Goal: Information Seeking & Learning: Learn about a topic

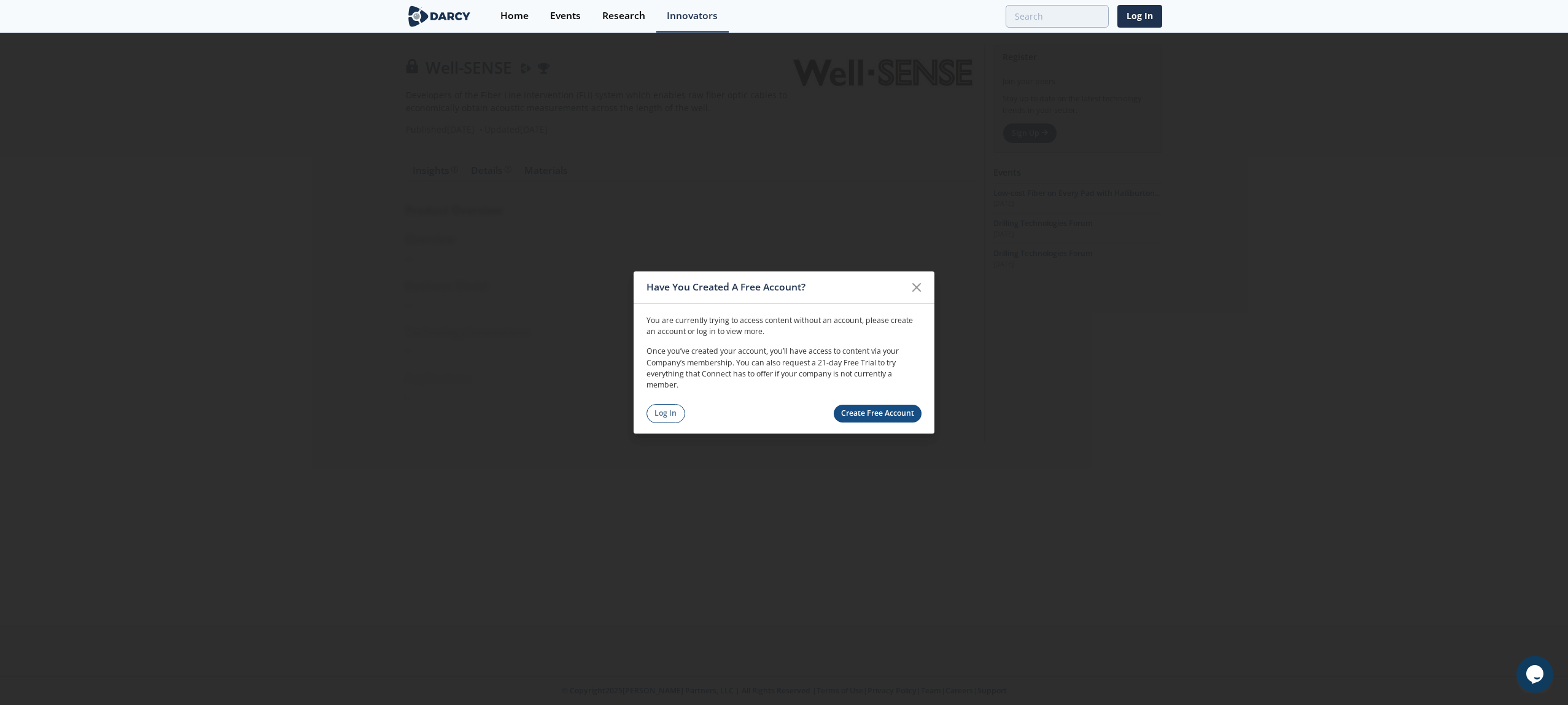
click at [1249, 445] on div "Have You Created A Free Account? You are currently trying to access content wit…" at bounding box center [784, 352] width 1568 height 705
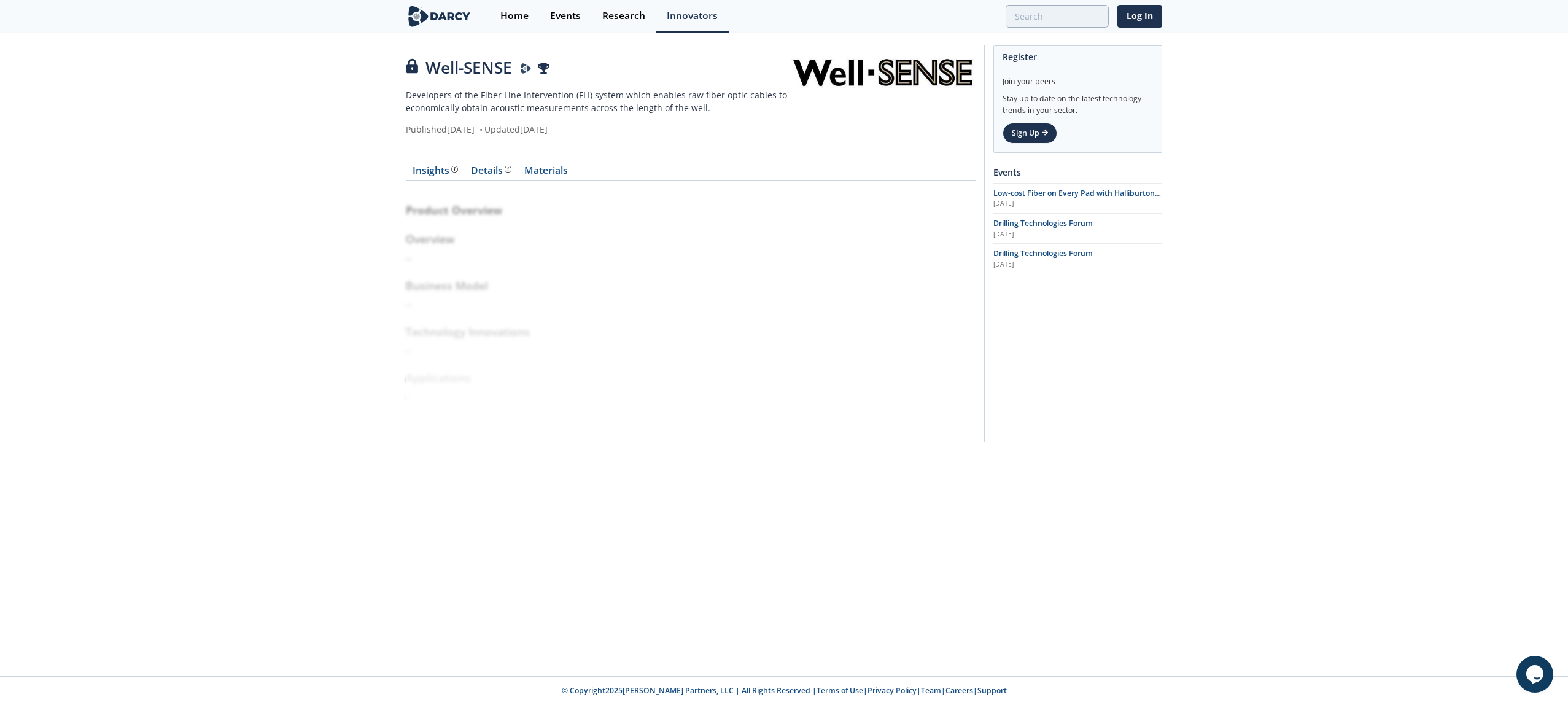
click at [1230, 246] on div "Well-SENSE Developers of the Fiber Line Intervention (FLI) system which enables…" at bounding box center [784, 246] width 1568 height 424
click at [604, 18] on div "Research" at bounding box center [624, 16] width 43 height 10
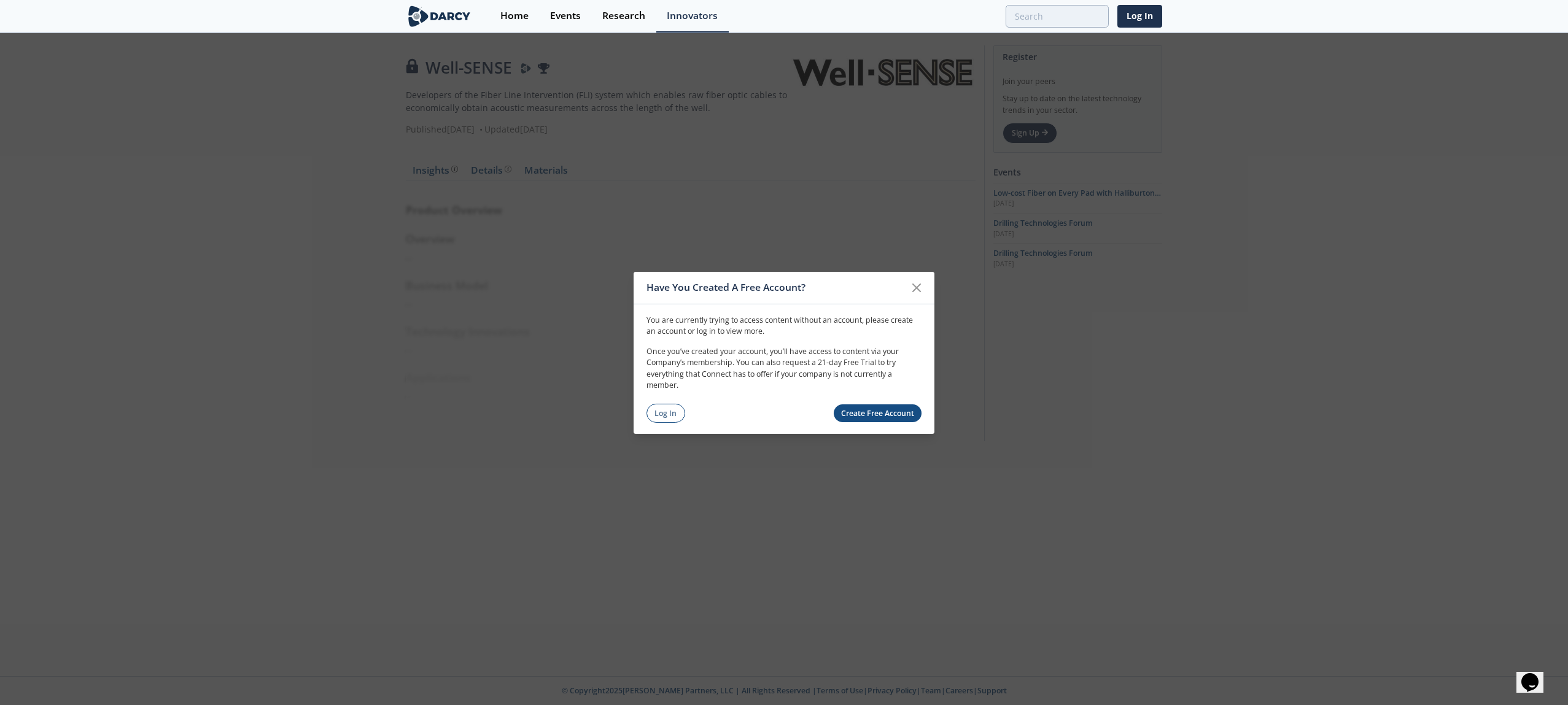
click at [959, 285] on div "Have You Created A Free Account? You are currently trying to access content wit…" at bounding box center [784, 352] width 1568 height 705
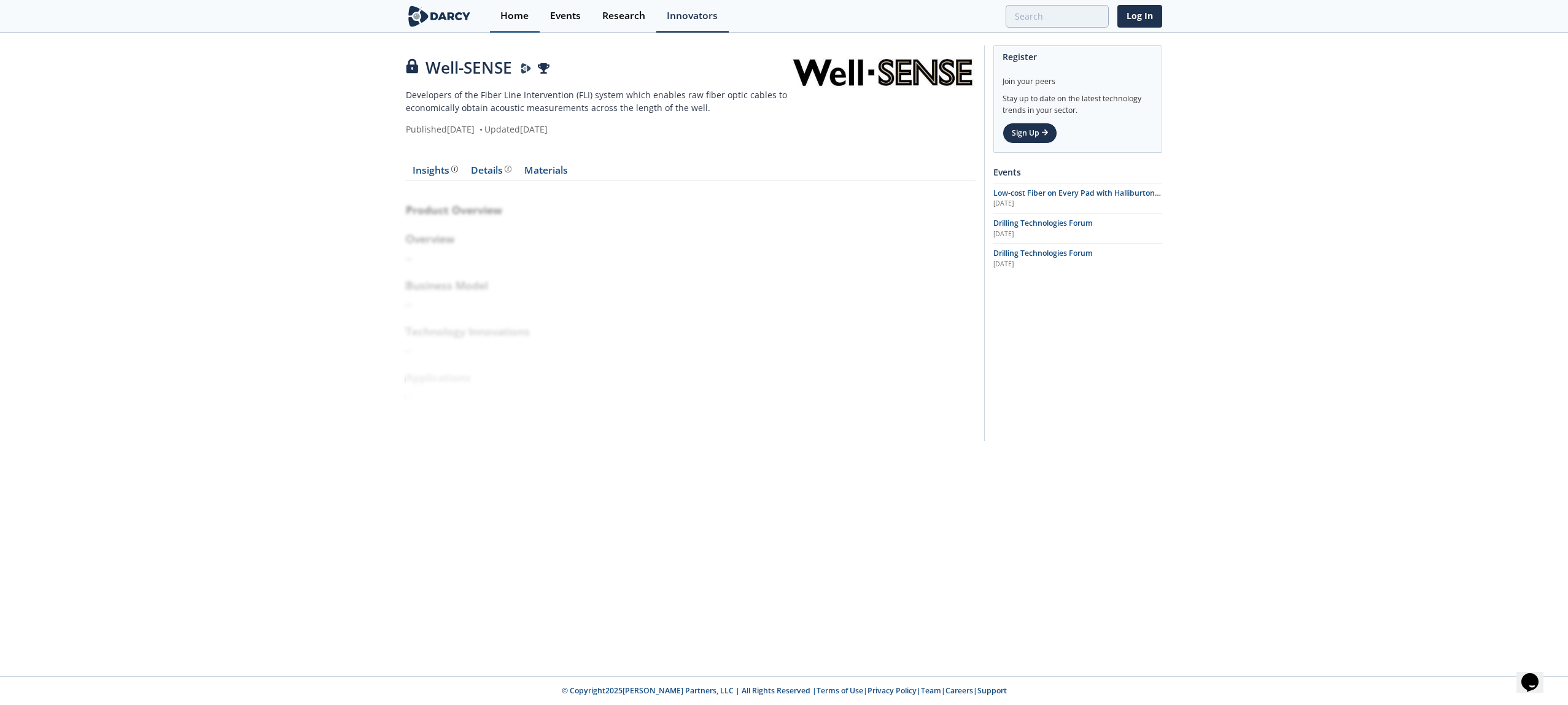
click at [537, 29] on link "Home" at bounding box center [515, 16] width 50 height 33
